Goal: Navigation & Orientation: Understand site structure

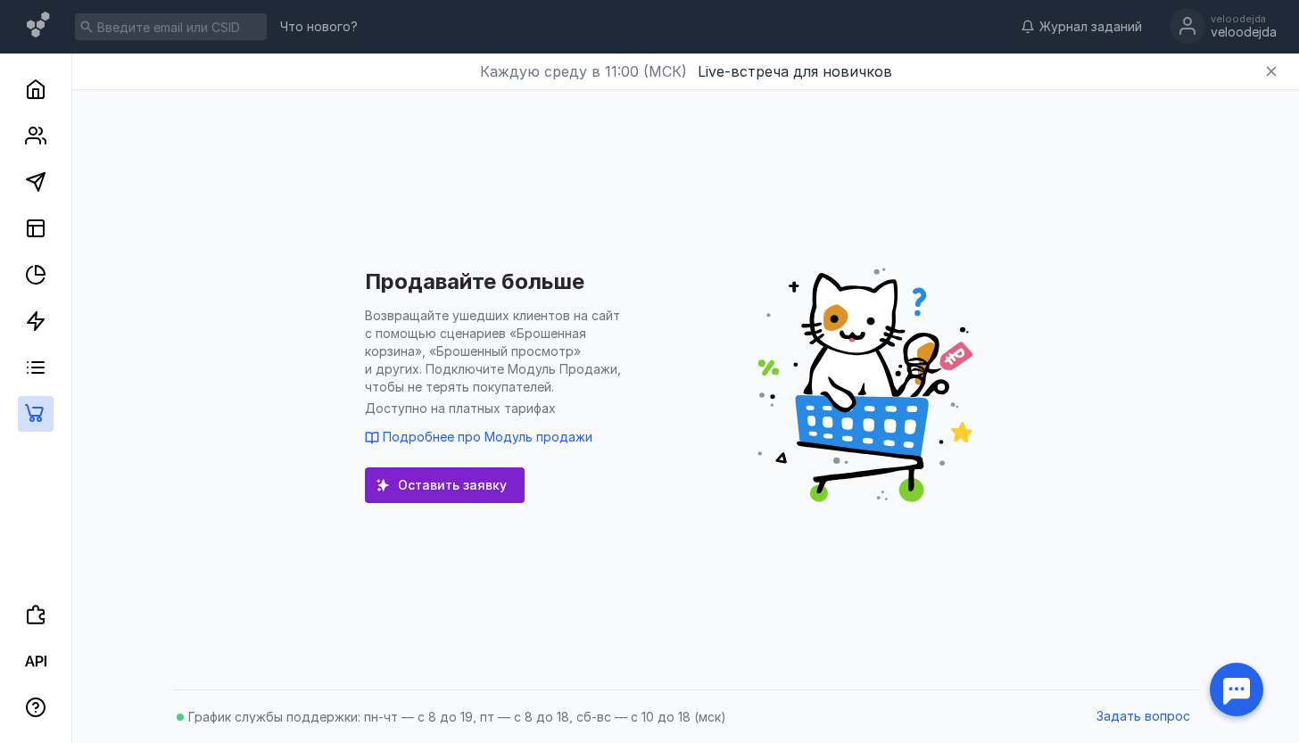
click at [1219, 679] on div at bounding box center [1236, 689] width 55 height 55
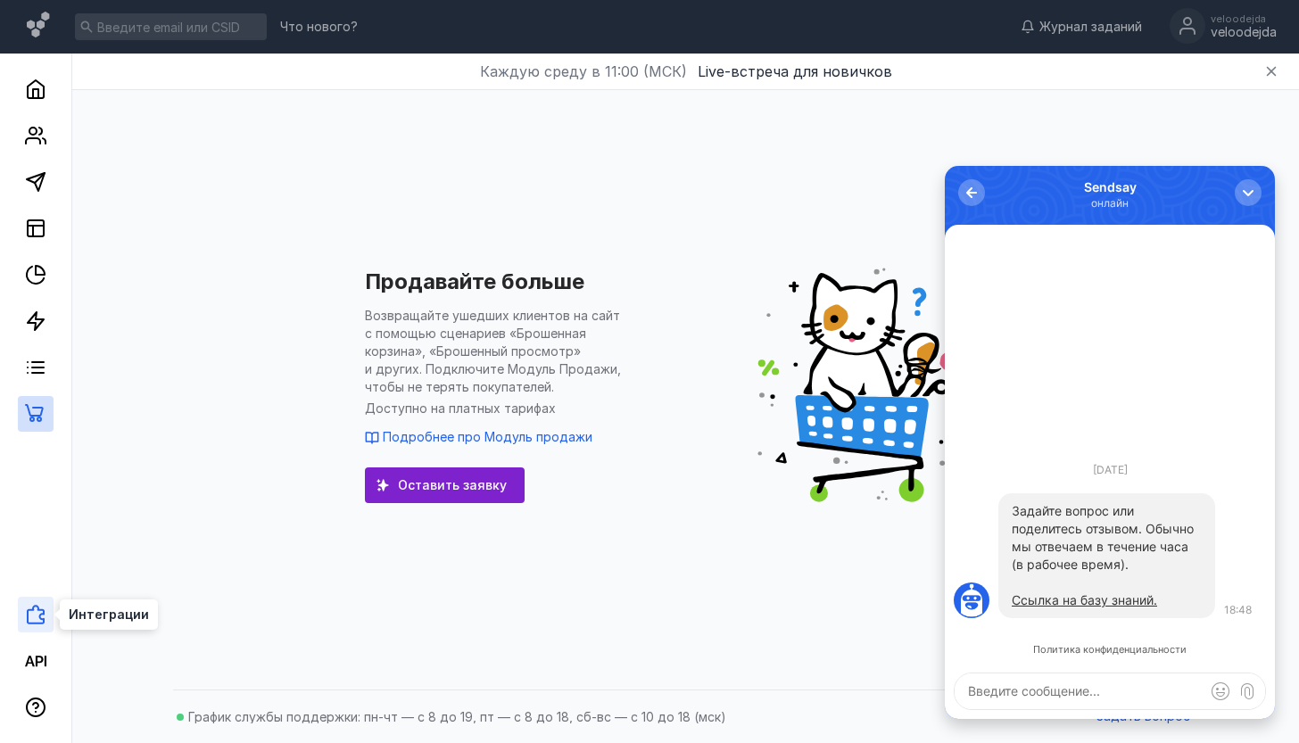
click at [32, 611] on icon at bounding box center [35, 614] width 21 height 21
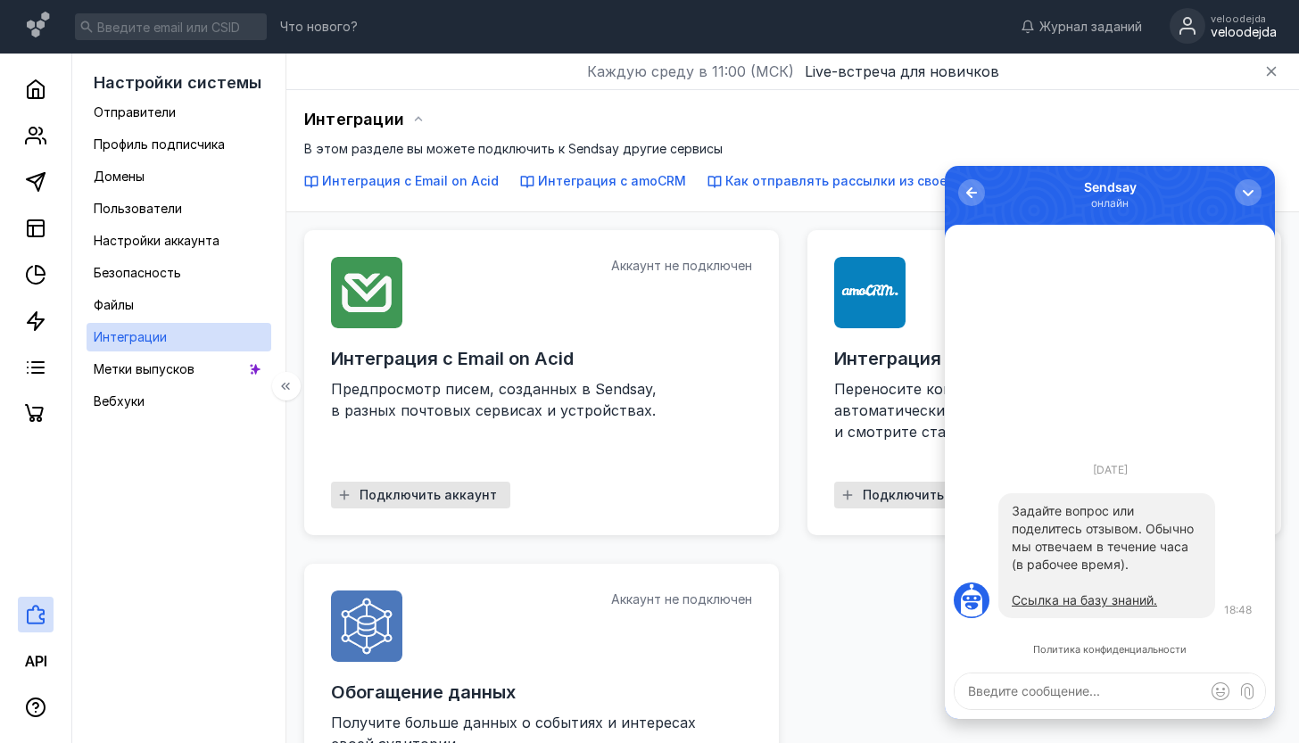
click at [221, 531] on div "Настройки системы Отправители Профиль подписчика Домены Пользователи Настройки …" at bounding box center [179, 425] width 214 height 743
click at [181, 418] on div "Настройки системы Отправители Профиль подписчика Домены Пользователи Настройки …" at bounding box center [179, 425] width 214 height 743
click at [184, 410] on link "Вебхуки" at bounding box center [179, 401] width 185 height 29
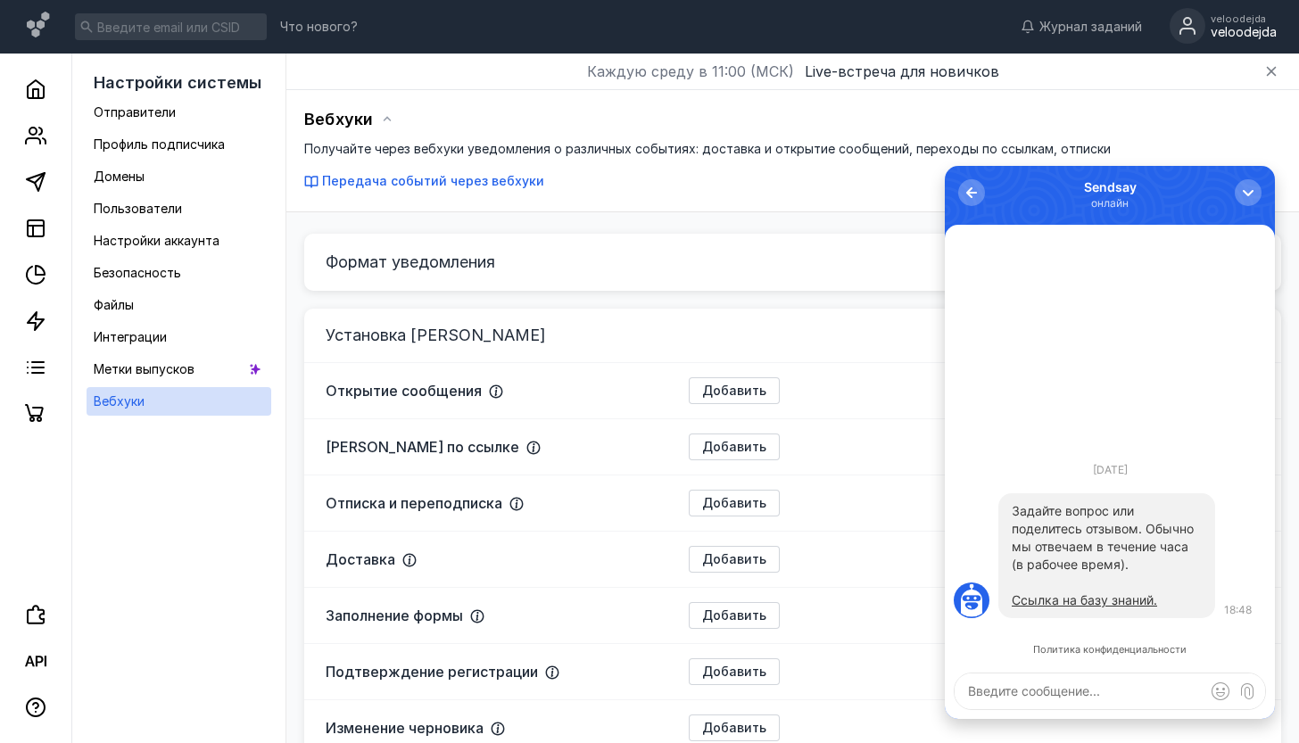
scroll to position [600, 0]
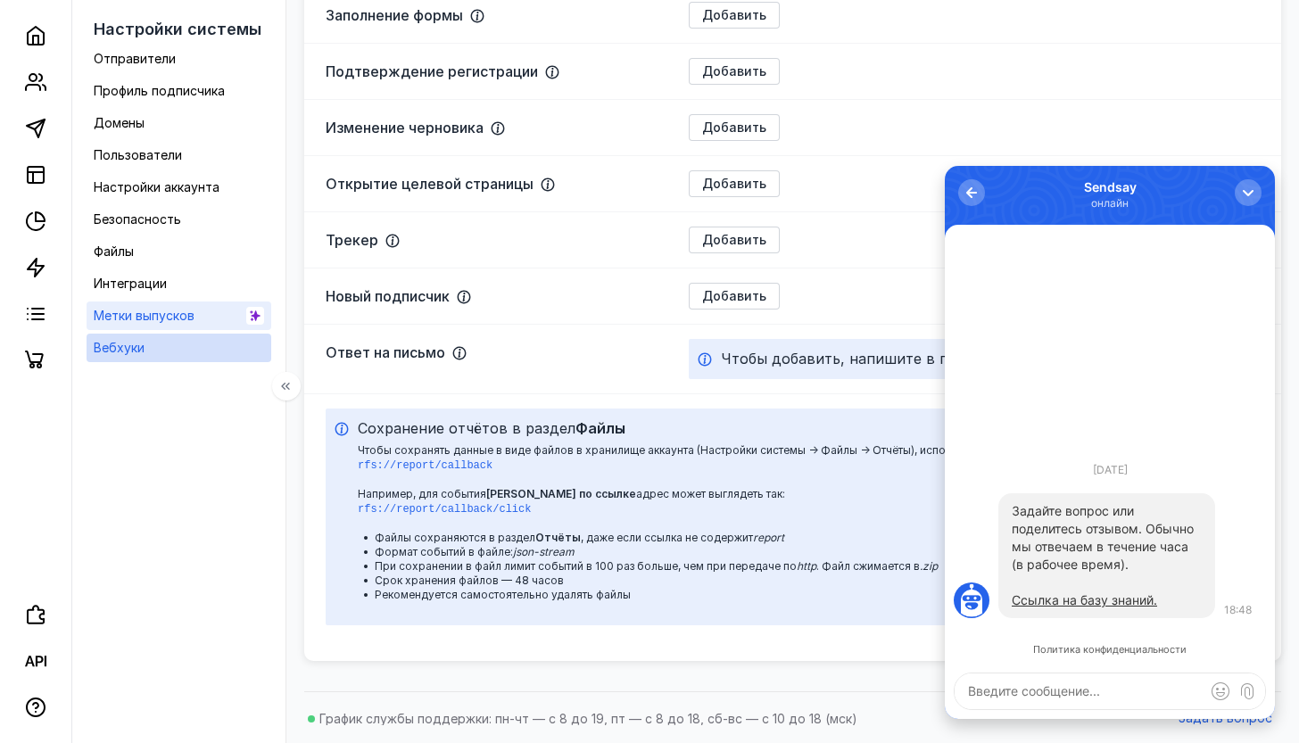
click at [190, 318] on span "Метки выпусков" at bounding box center [144, 315] width 101 height 15
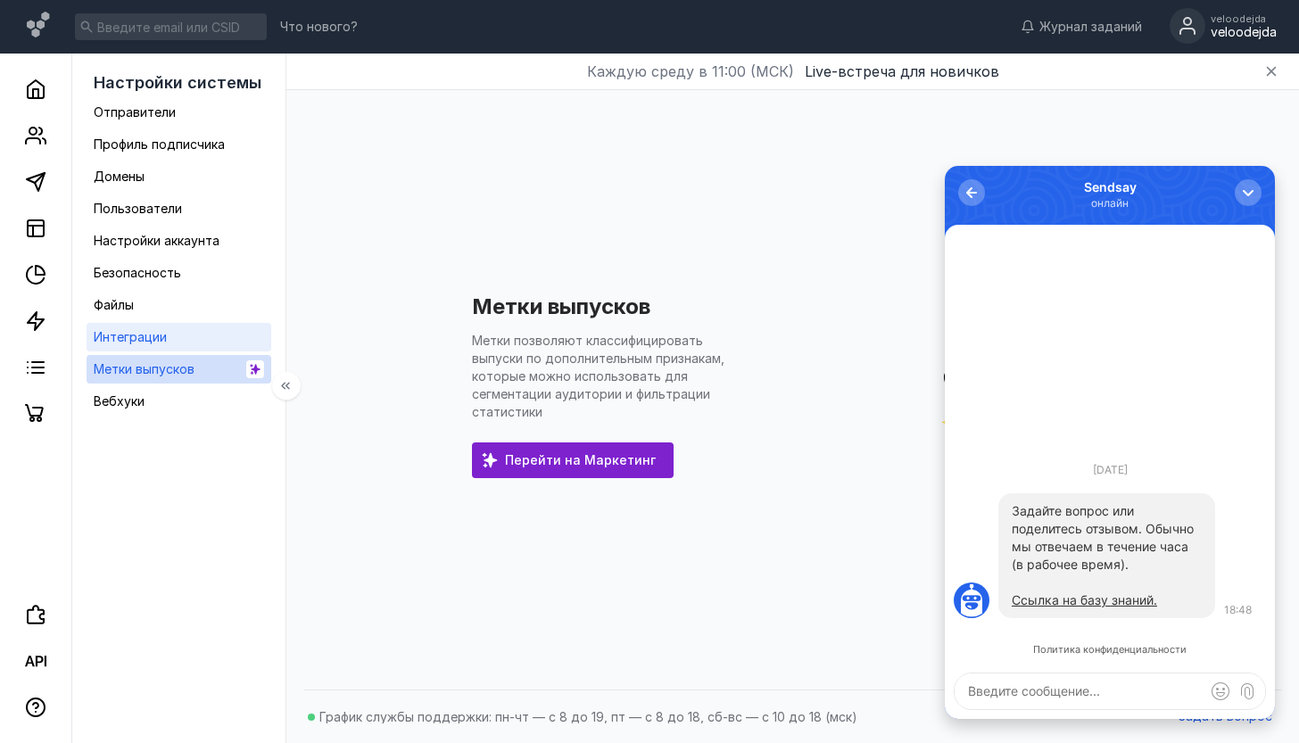
click at [142, 332] on span "Интеграции" at bounding box center [130, 336] width 73 height 15
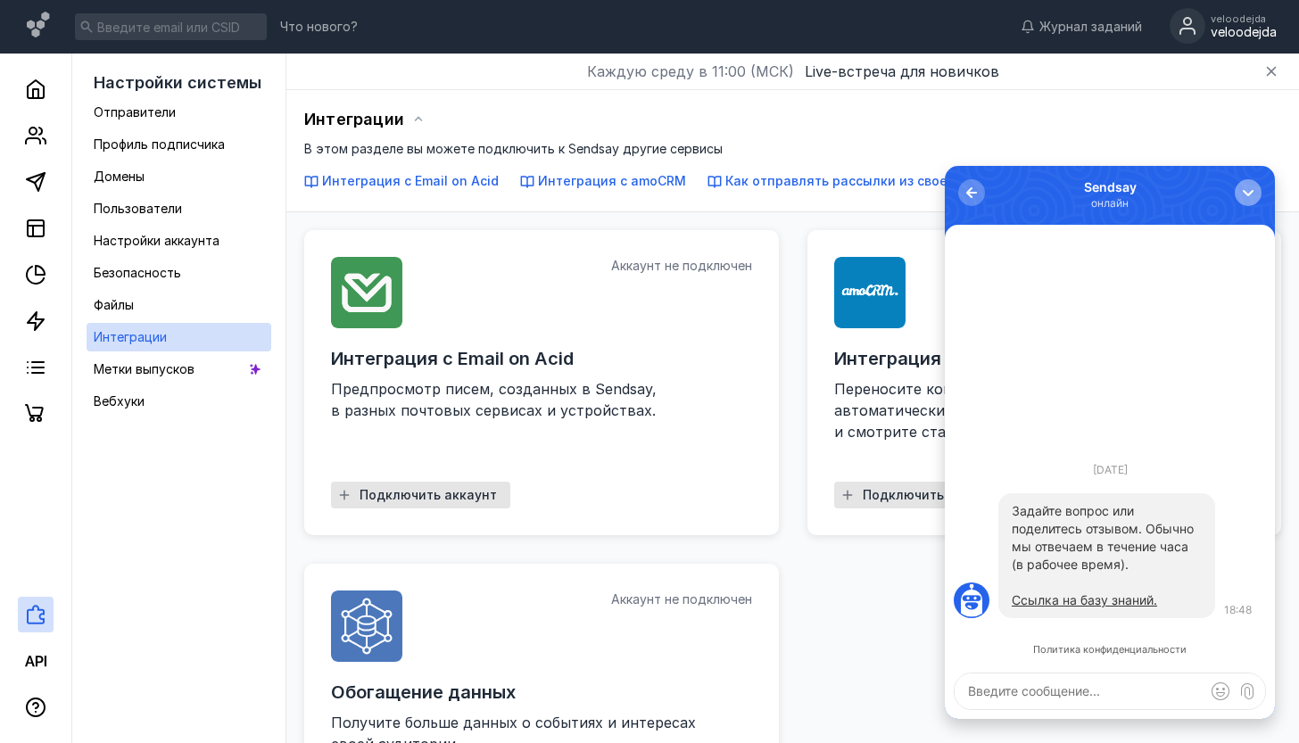
click at [1246, 191] on div "button" at bounding box center [1248, 193] width 18 height 18
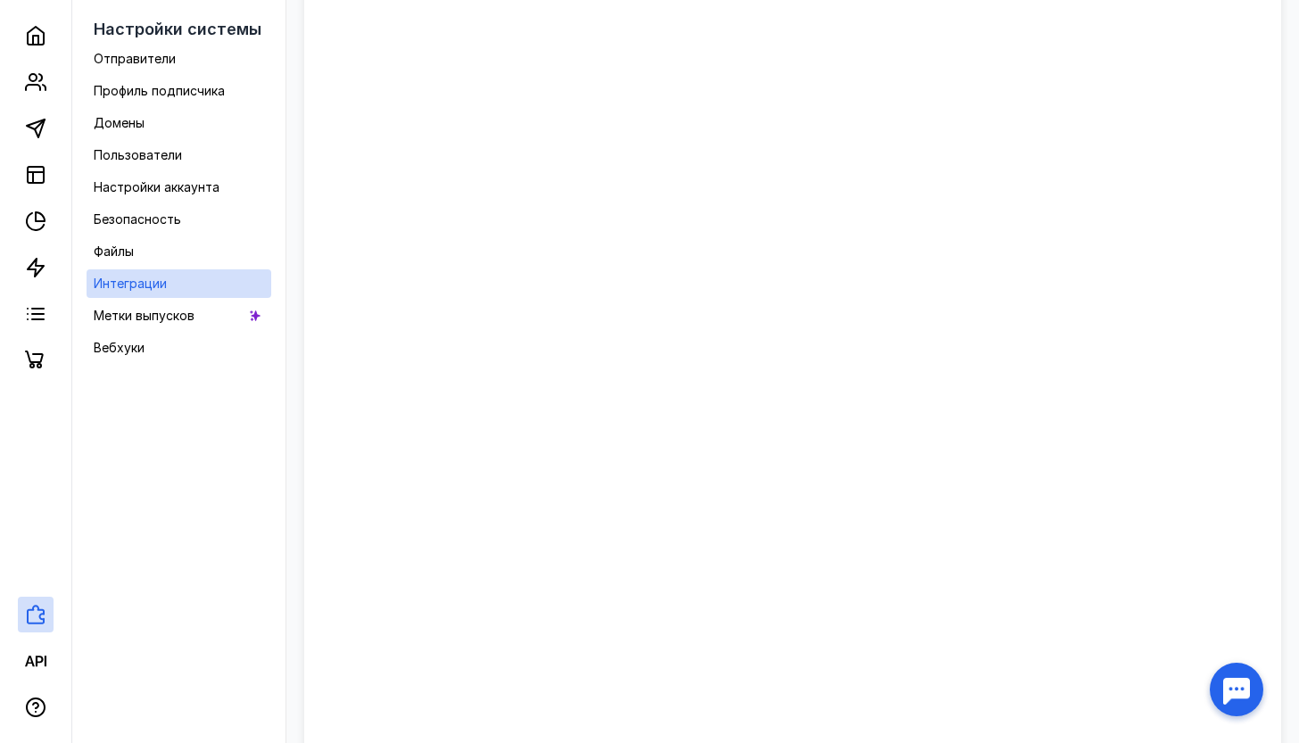
scroll to position [1300, 0]
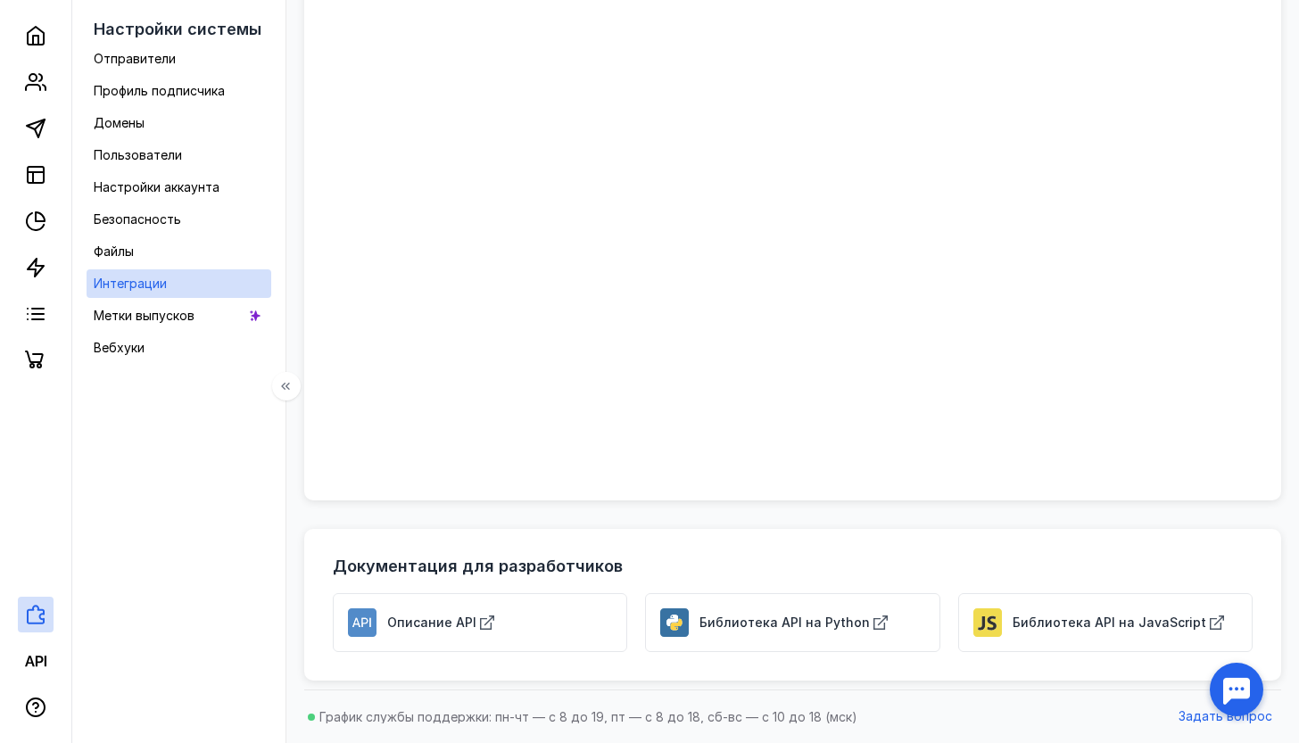
click at [161, 235] on ul "Отправители Профиль подписчика Домены Пользователи Настройки аккаунта Безопасно…" at bounding box center [179, 204] width 185 height 318
click at [153, 244] on link "Файлы" at bounding box center [179, 251] width 185 height 29
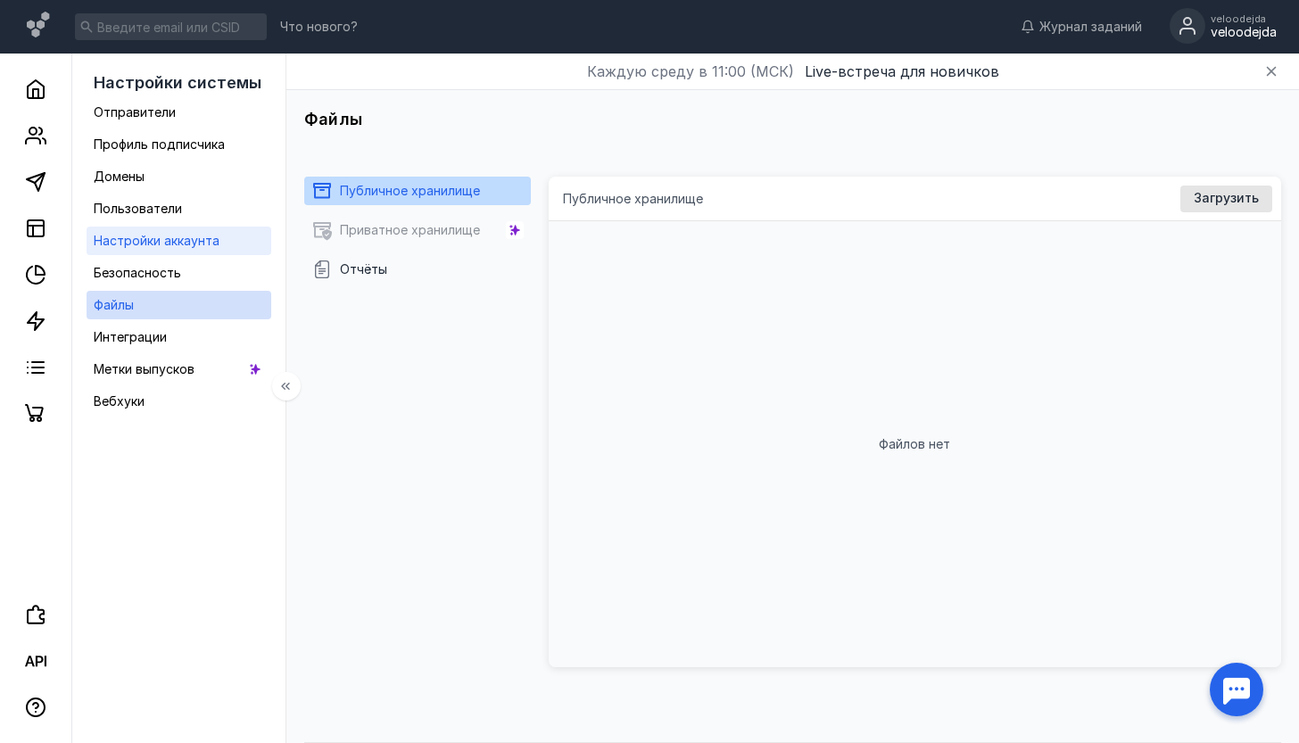
click at [159, 227] on link "Настройки аккаунта" at bounding box center [179, 241] width 185 height 29
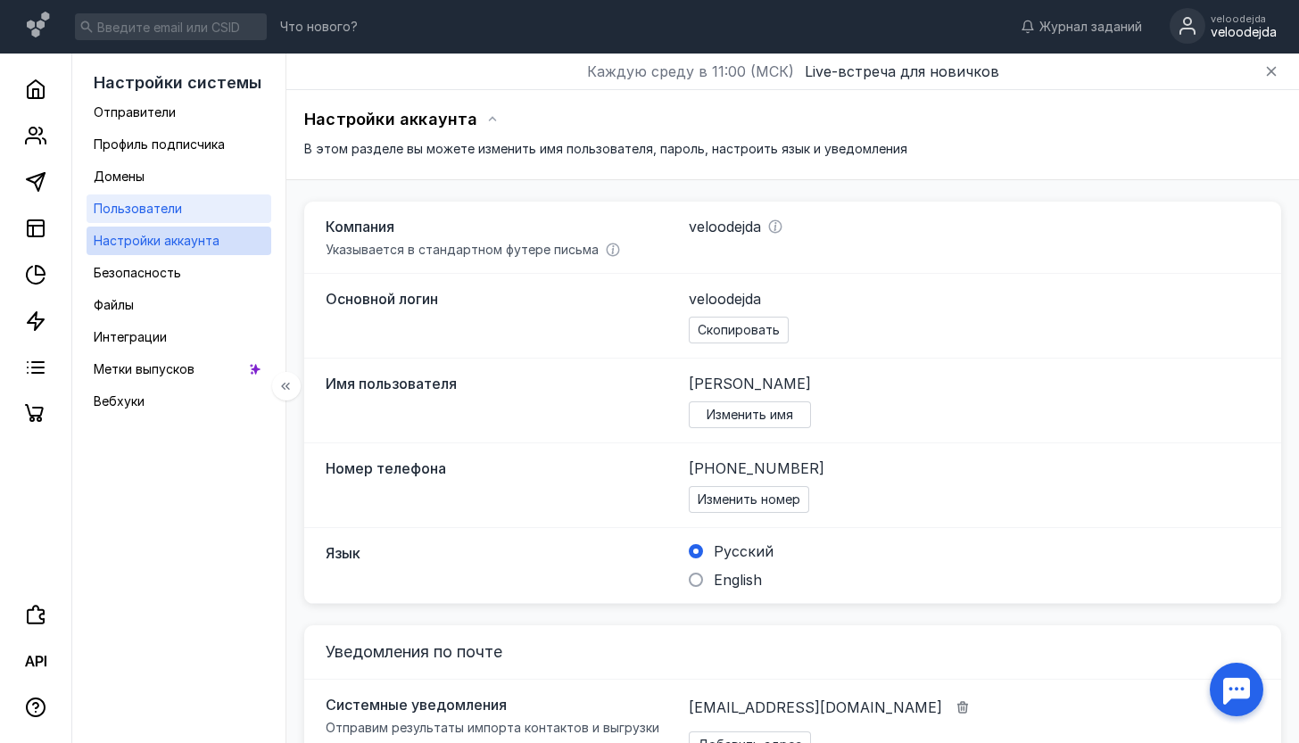
click at [165, 202] on span "Пользователи" at bounding box center [138, 208] width 88 height 15
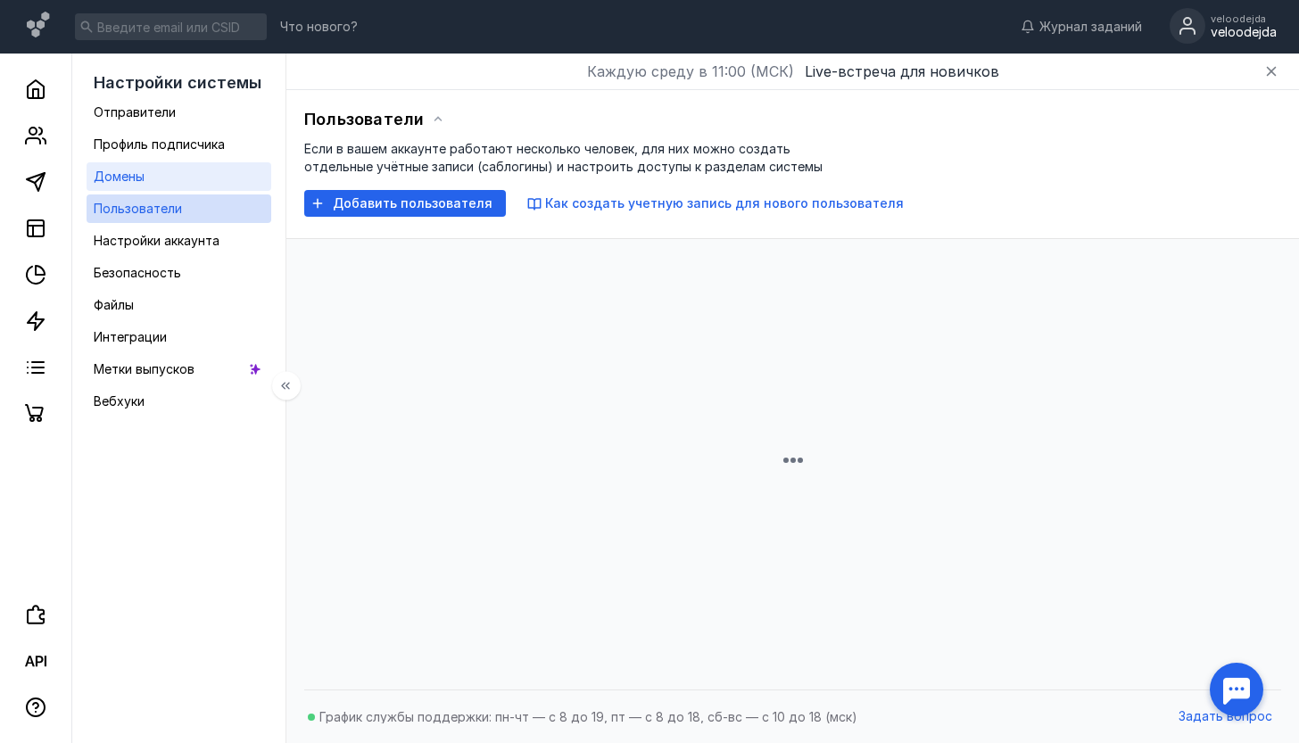
click at [167, 185] on link "Домены" at bounding box center [179, 176] width 185 height 29
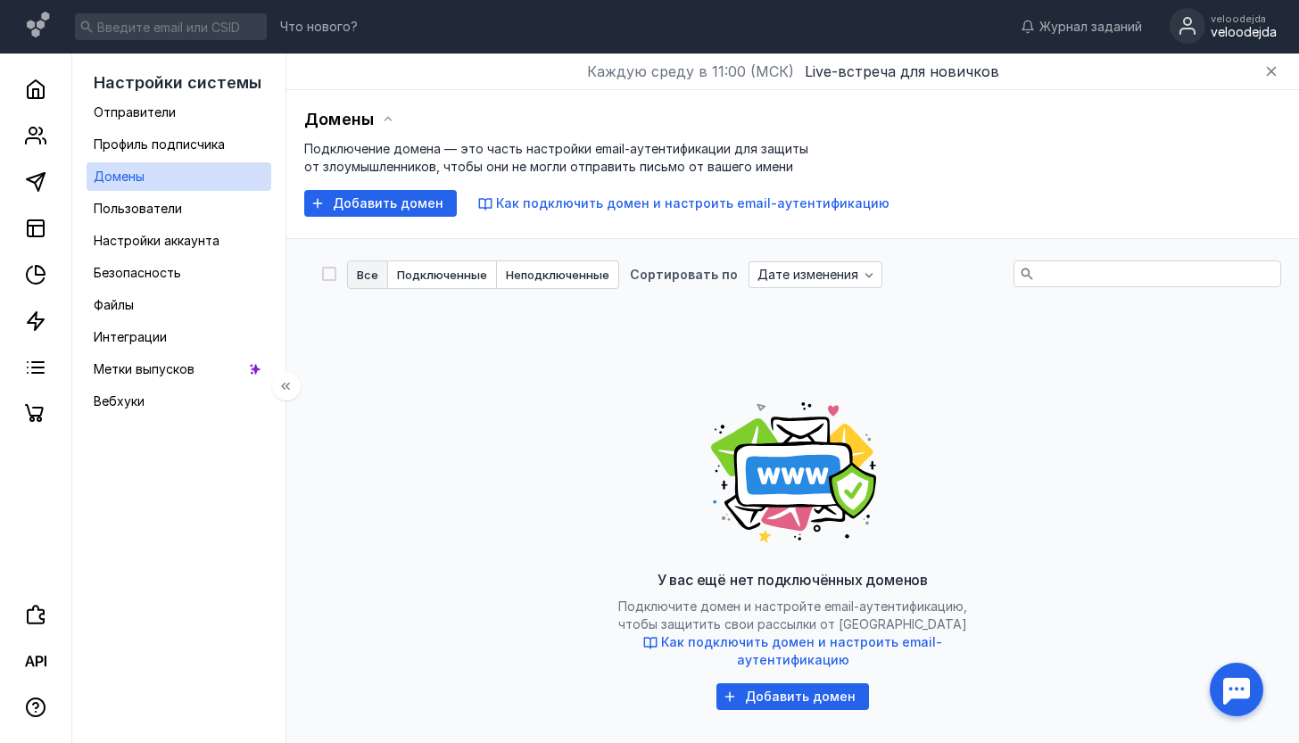
click at [173, 166] on link "Домены" at bounding box center [179, 176] width 185 height 29
click at [176, 154] on div "Профиль подписчика" at bounding box center [159, 144] width 131 height 21
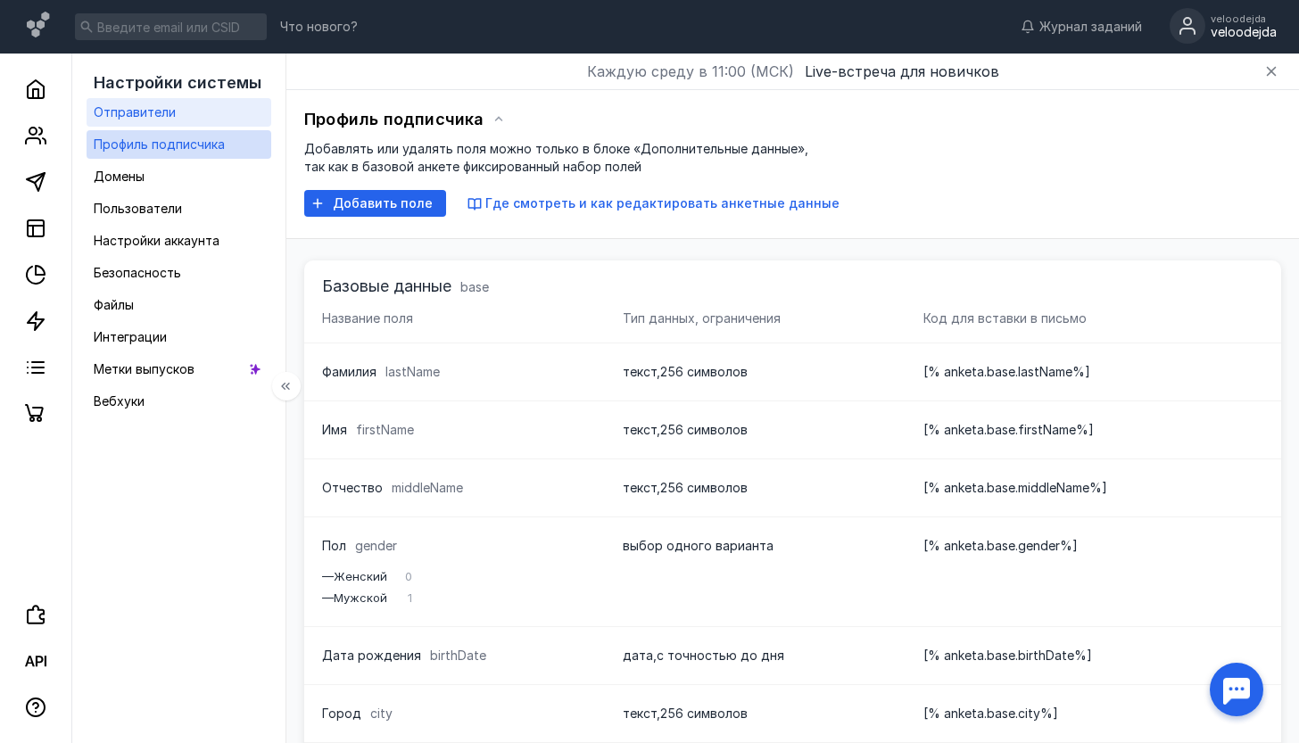
click at [177, 114] on link "Отправители" at bounding box center [179, 112] width 185 height 29
